Goal: Navigation & Orientation: Go to known website

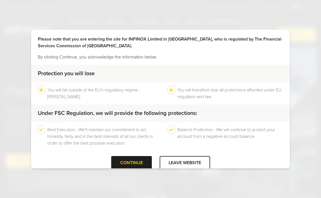
scroll to position [24, 0]
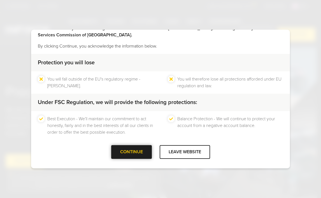
click at [131, 152] on div at bounding box center [131, 152] width 0 height 0
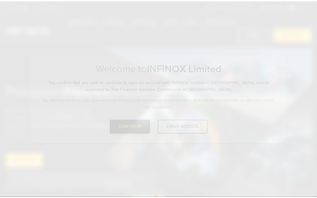
scroll to position [0, 0]
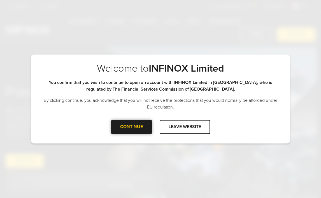
click at [131, 127] on div at bounding box center [131, 127] width 0 height 0
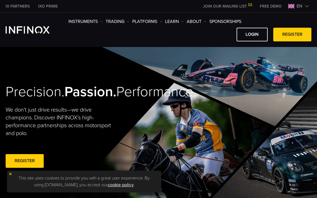
click at [305, 5] on img at bounding box center [306, 6] width 4 height 4
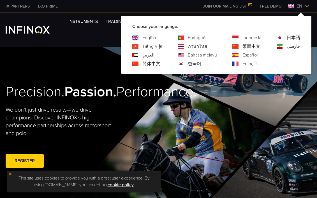
click at [145, 55] on link "العربي" at bounding box center [148, 55] width 12 height 7
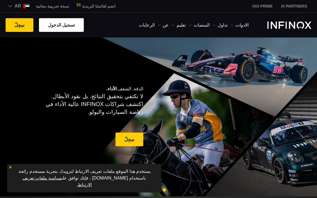
click at [59, 28] on link "تسجيل الدخول" at bounding box center [61, 25] width 45 height 14
